Goal: Task Accomplishment & Management: Complete application form

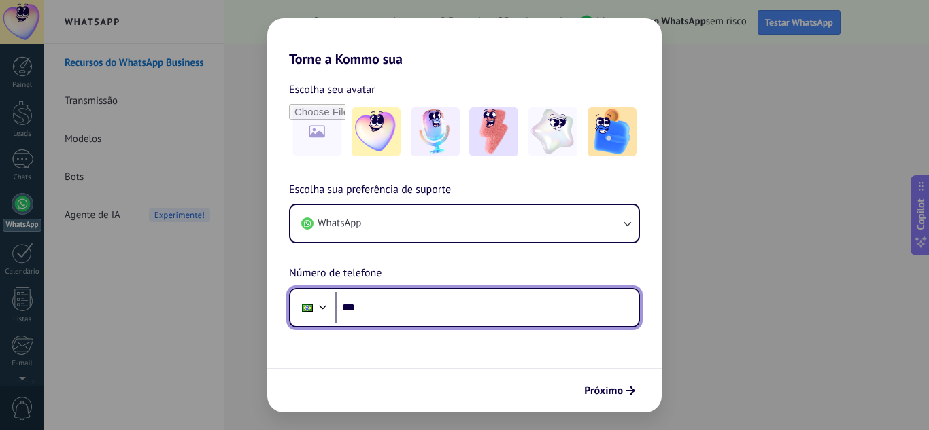
click at [460, 315] on input "***" at bounding box center [486, 307] width 303 height 31
click at [355, 309] on input "***" at bounding box center [486, 307] width 303 height 31
click at [324, 309] on div at bounding box center [323, 306] width 16 height 16
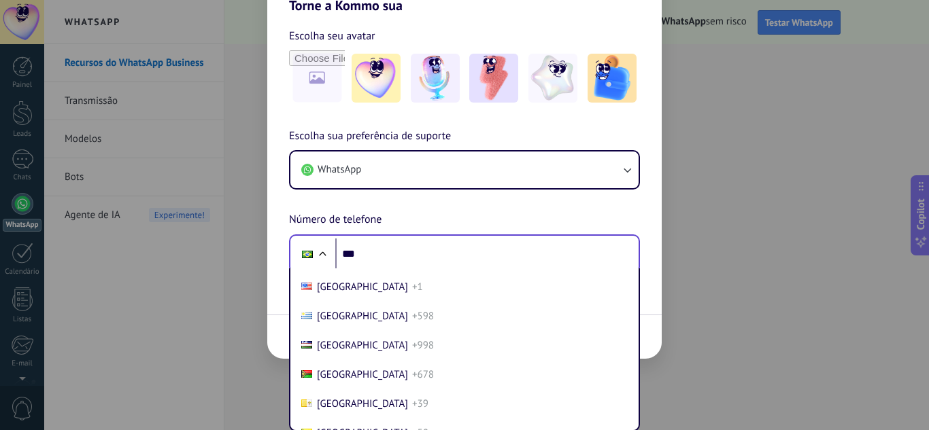
scroll to position [5872, 0]
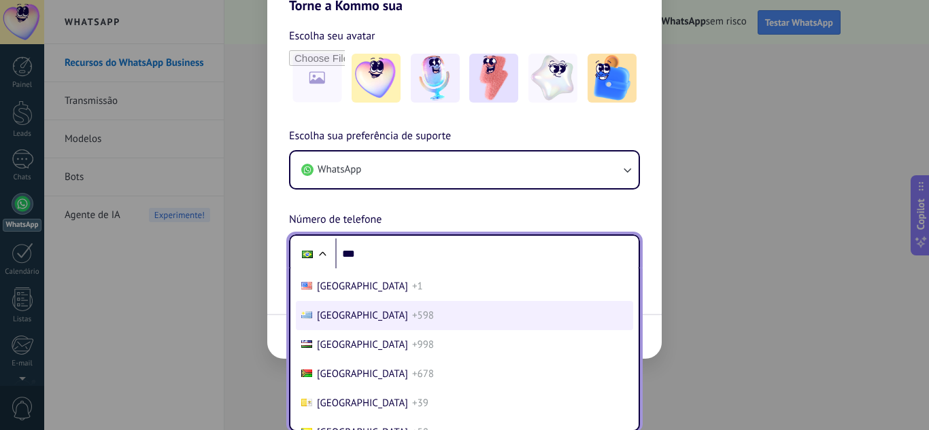
click at [340, 317] on span "[GEOGRAPHIC_DATA]" at bounding box center [362, 315] width 91 height 13
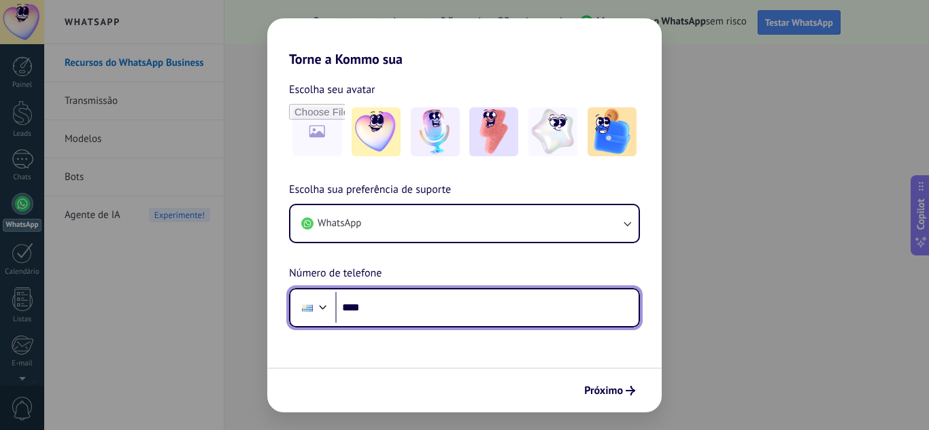
scroll to position [0, 0]
click at [426, 324] on div "Phone ****" at bounding box center [464, 307] width 351 height 39
click at [411, 322] on input "****" at bounding box center [486, 307] width 303 height 31
type input "**********"
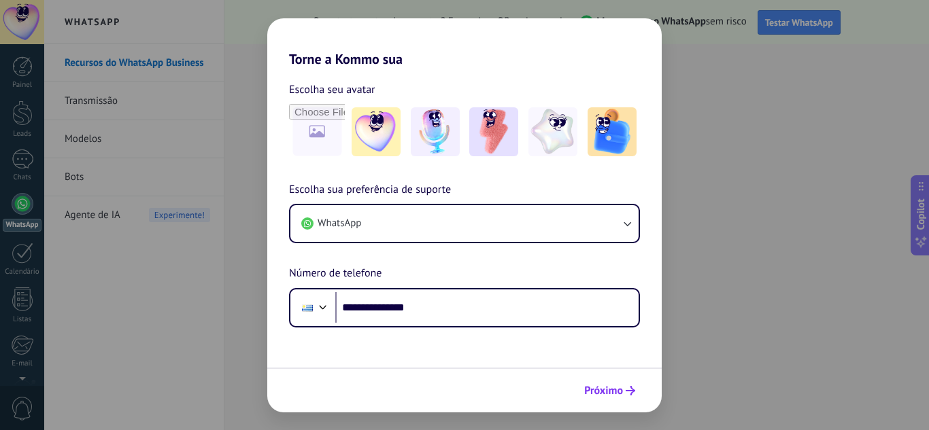
click at [623, 388] on span "Próximo" at bounding box center [609, 391] width 51 height 10
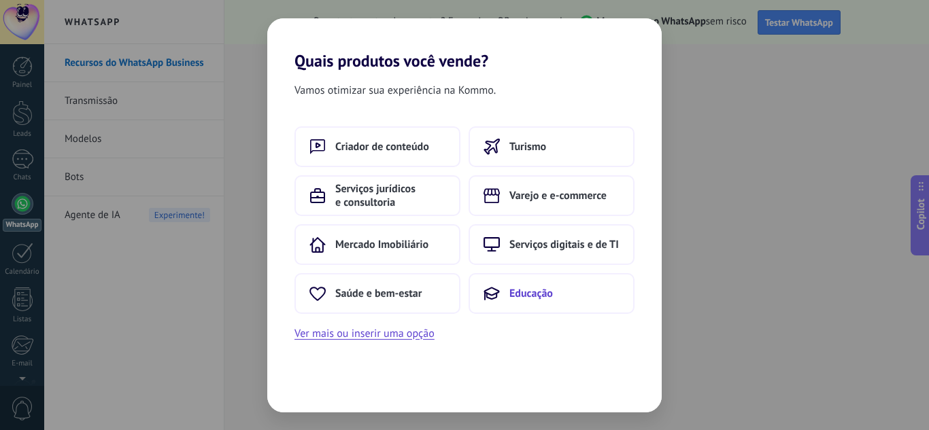
click at [488, 291] on icon at bounding box center [491, 294] width 16 height 16
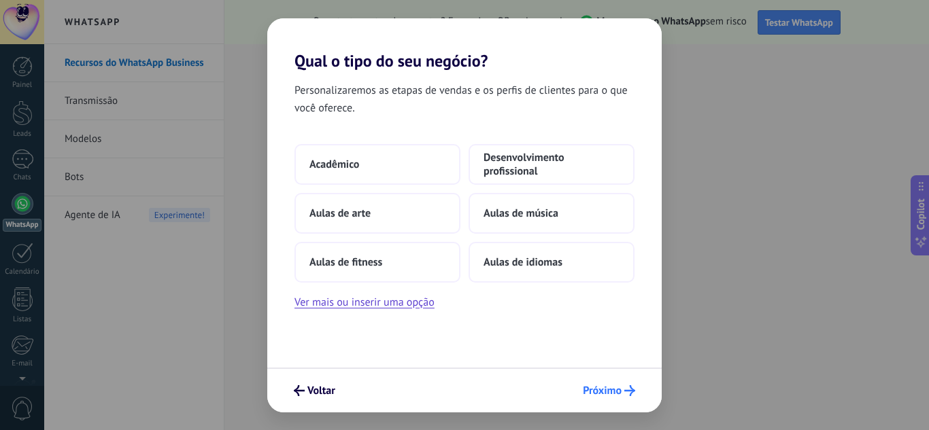
click at [618, 386] on span "Próximo" at bounding box center [602, 391] width 39 height 10
click at [313, 389] on span "Voltar" at bounding box center [321, 391] width 28 height 10
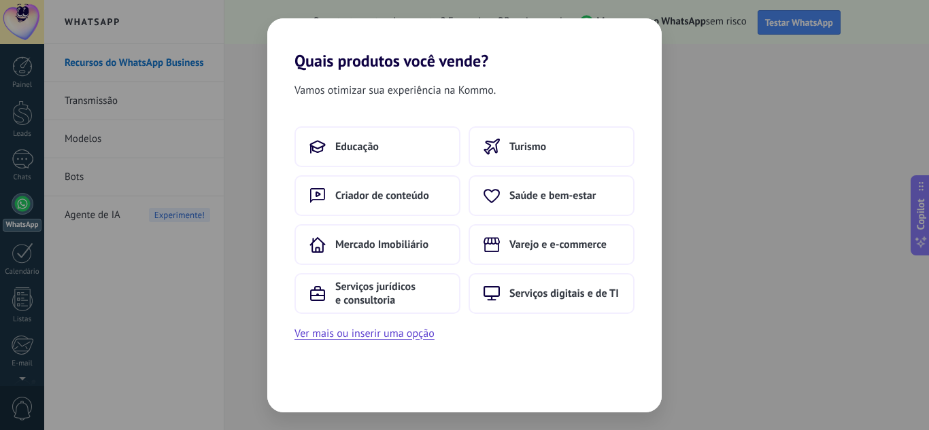
click at [313, 389] on div "Vamos otimizar sua experiência na Kommo. Educação Turismo Criador de conteúdo S…" at bounding box center [464, 242] width 394 height 342
click at [687, 116] on div "Quais produtos você vende? Vamos otimizar sua experiência na Kommo. Educação Tu…" at bounding box center [464, 215] width 929 height 430
click at [528, 297] on span "Serviços digitais e de TI" at bounding box center [563, 294] width 109 height 14
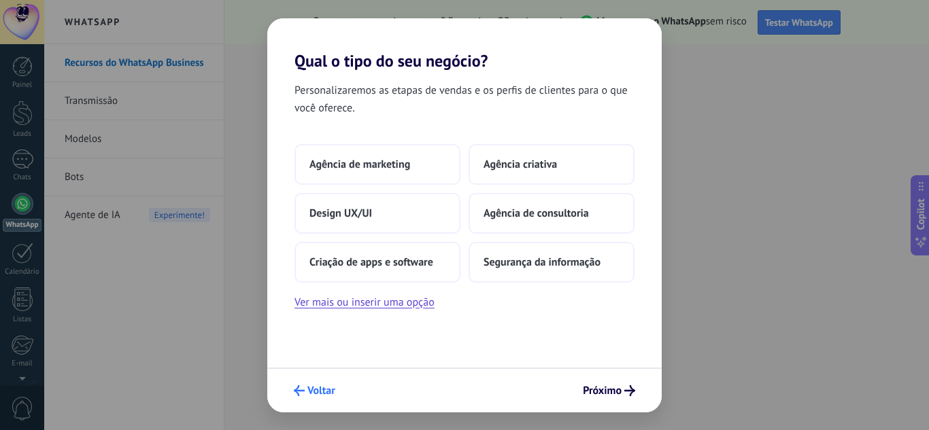
click at [315, 400] on button "Voltar" at bounding box center [315, 390] width 54 height 23
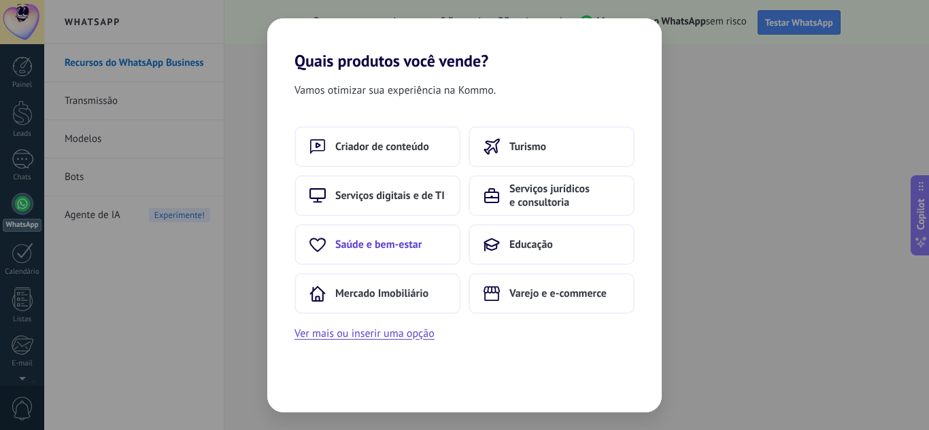
click at [426, 237] on button "Saúde e bem-estar" at bounding box center [377, 244] width 166 height 41
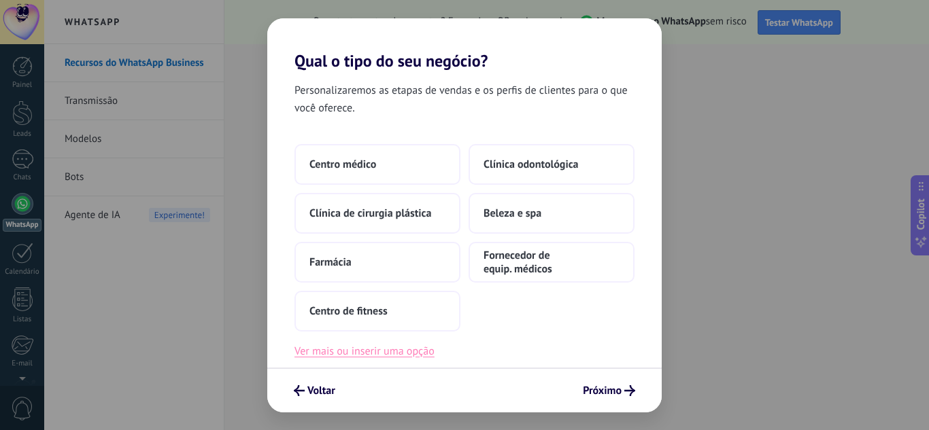
click at [381, 356] on button "Ver mais ou inserir uma opção" at bounding box center [364, 352] width 140 height 18
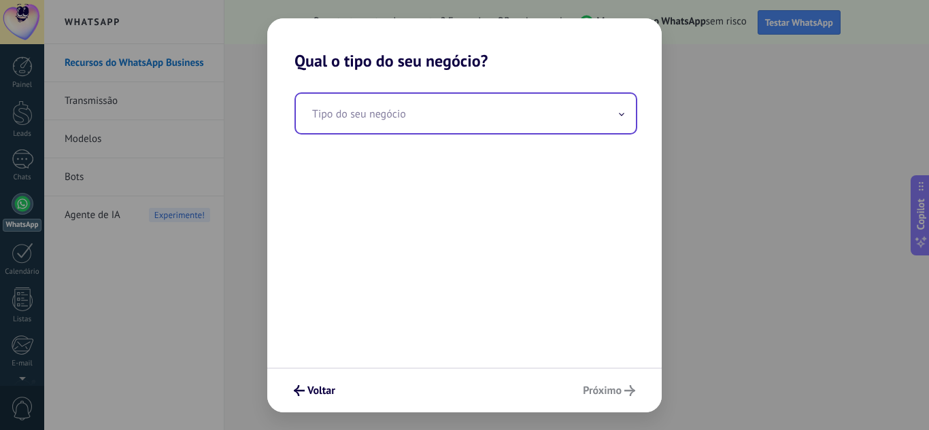
click at [415, 128] on input "text" at bounding box center [466, 113] width 340 height 39
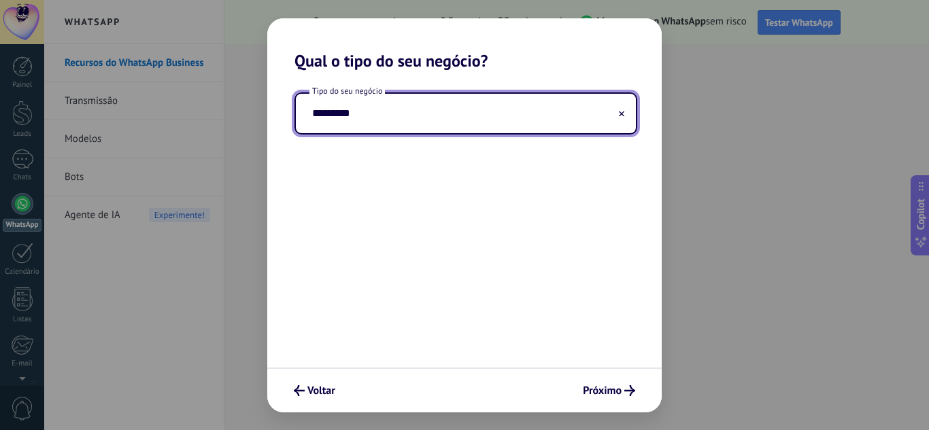
type input "*********"
click at [618, 404] on div "Voltar Próximo" at bounding box center [464, 390] width 394 height 45
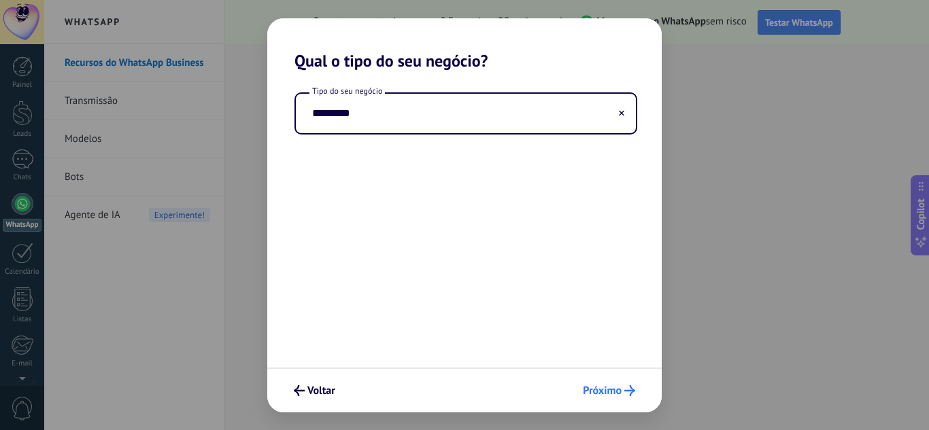
click at [611, 392] on span "Próximo" at bounding box center [602, 391] width 39 height 10
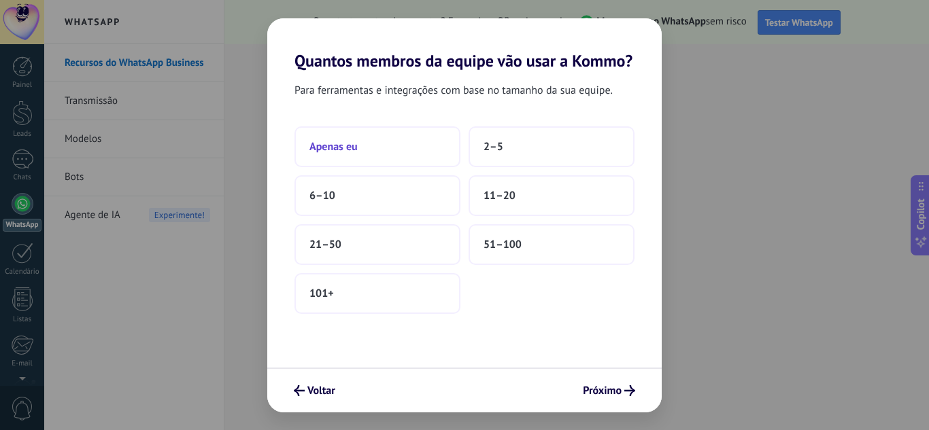
click at [386, 150] on button "Apenas eu" at bounding box center [377, 146] width 166 height 41
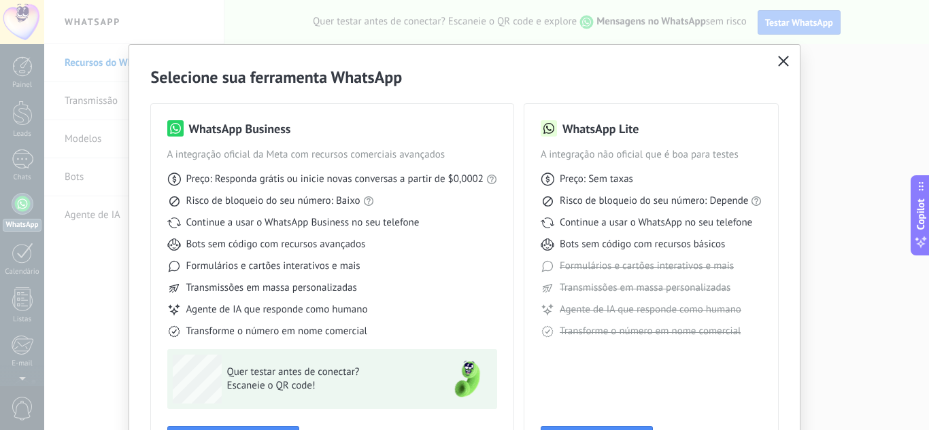
click at [783, 60] on use "button" at bounding box center [783, 61] width 10 height 10
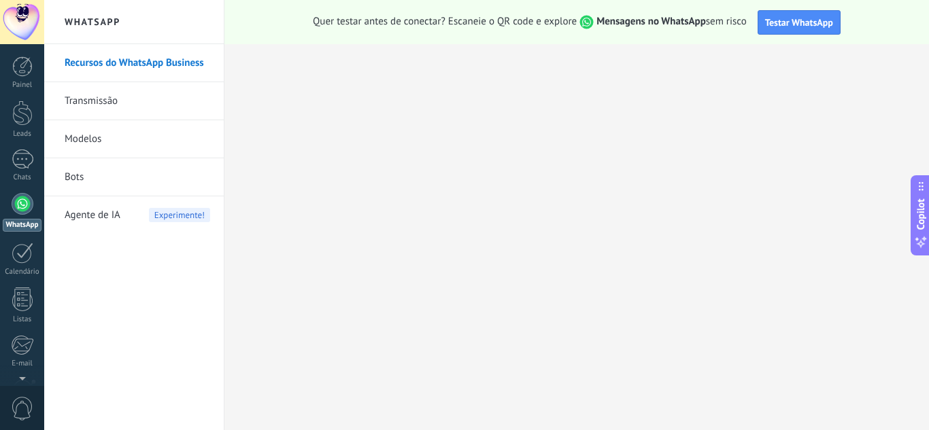
scroll to position [135, 0]
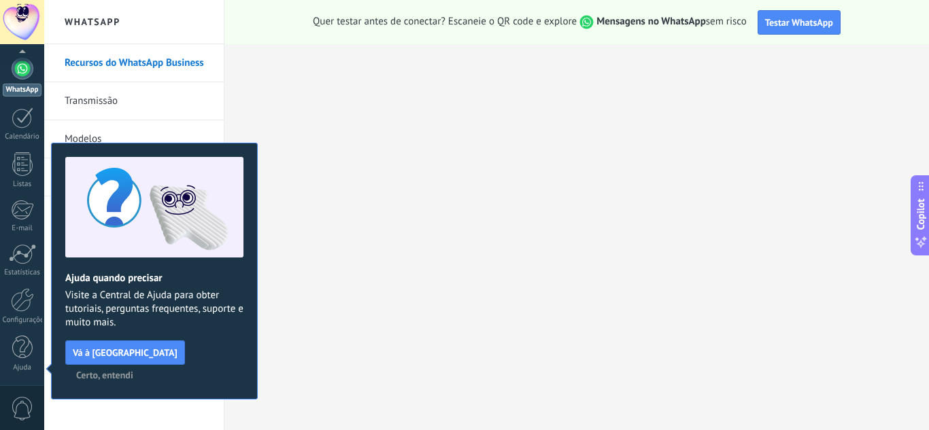
click at [31, 71] on div at bounding box center [23, 69] width 22 height 22
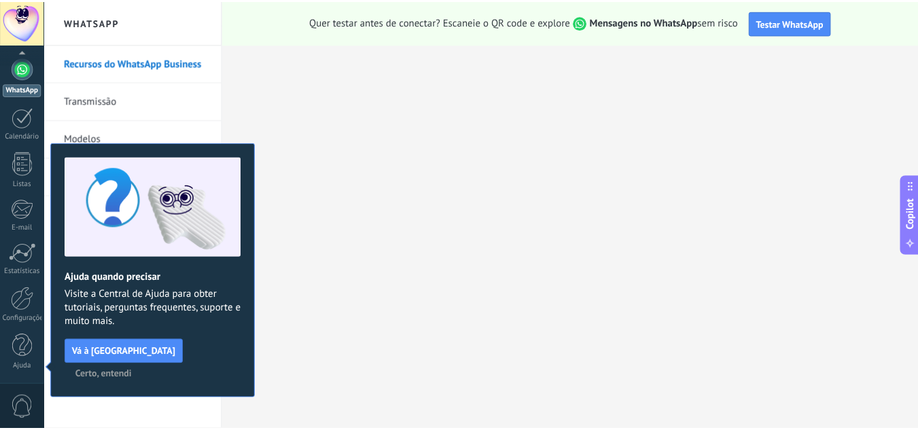
scroll to position [0, 0]
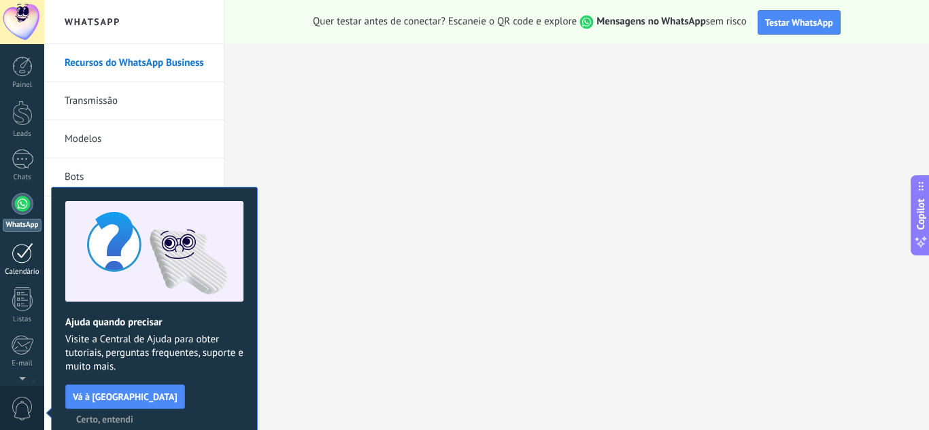
click at [26, 255] on div at bounding box center [23, 253] width 22 height 21
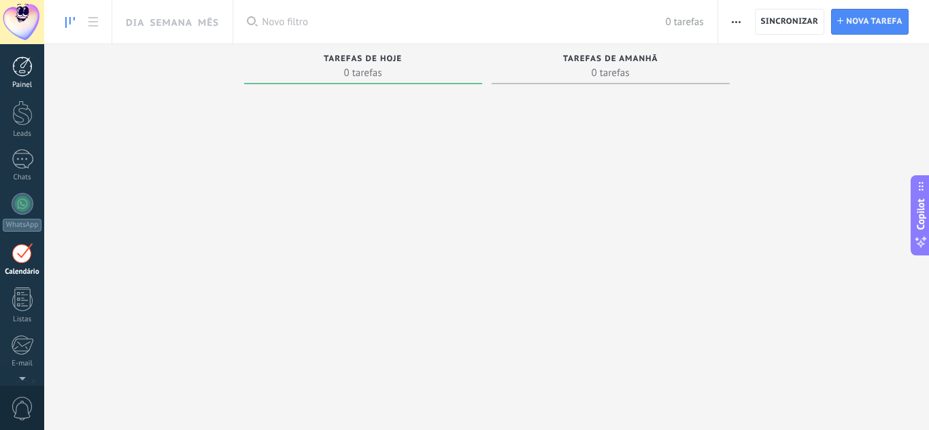
click at [29, 71] on div at bounding box center [22, 66] width 20 height 20
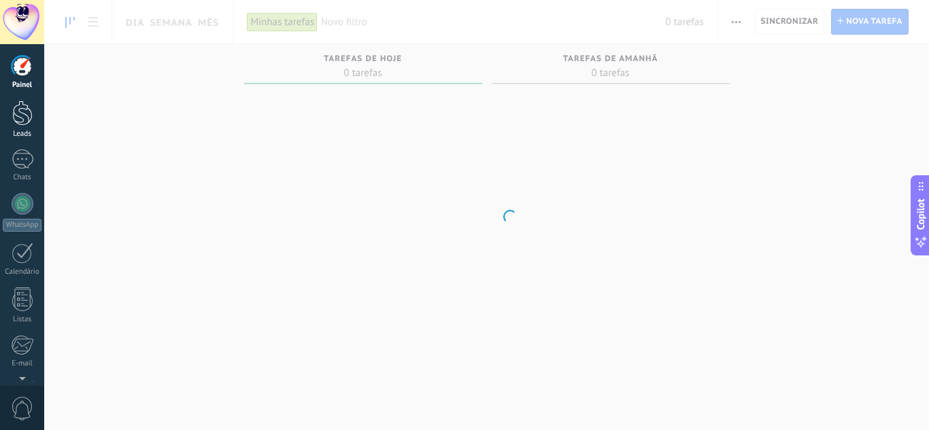
click at [31, 116] on div at bounding box center [22, 113] width 20 height 25
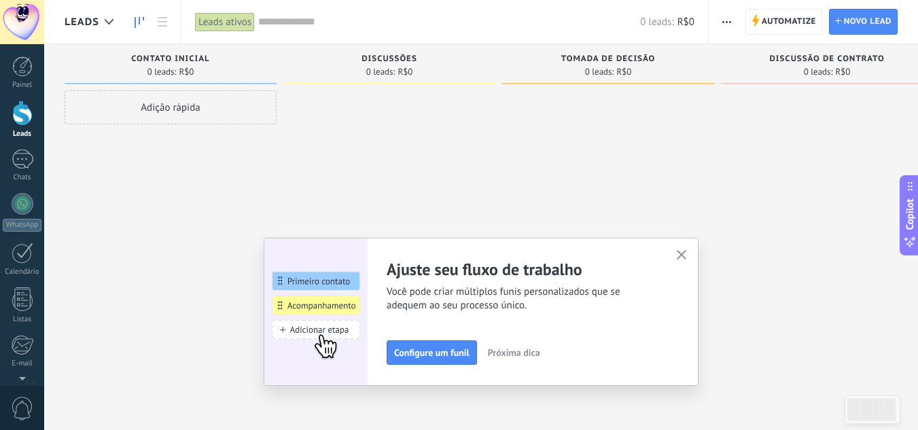
click at [687, 258] on icon "button" at bounding box center [682, 255] width 10 height 10
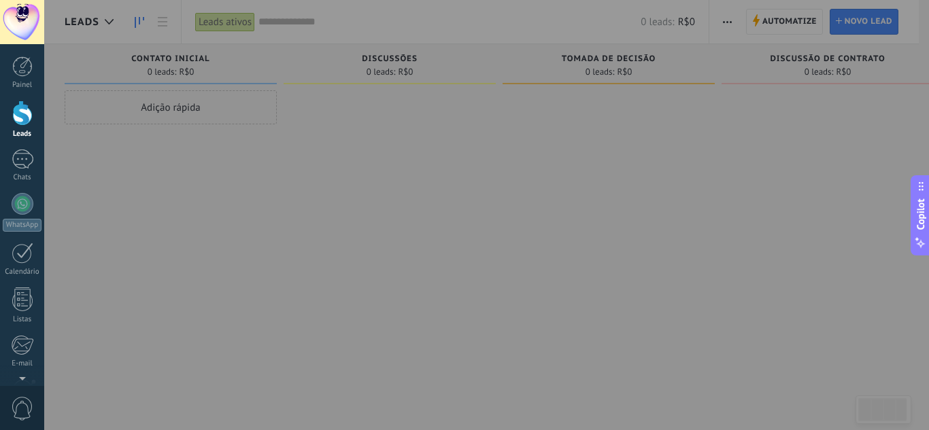
click at [676, 85] on div at bounding box center [508, 215] width 929 height 430
